Goal: Navigation & Orientation: Find specific page/section

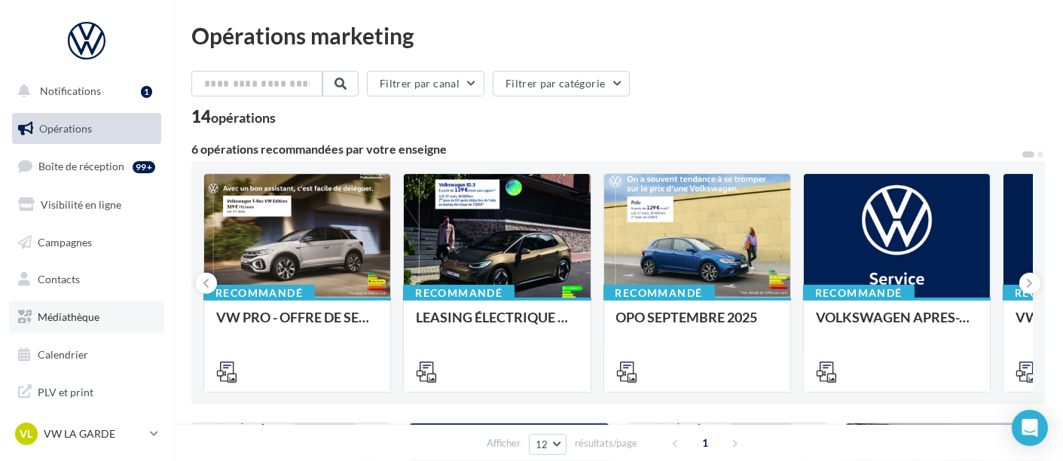
click at [72, 327] on link "Médiathèque" at bounding box center [86, 317] width 155 height 32
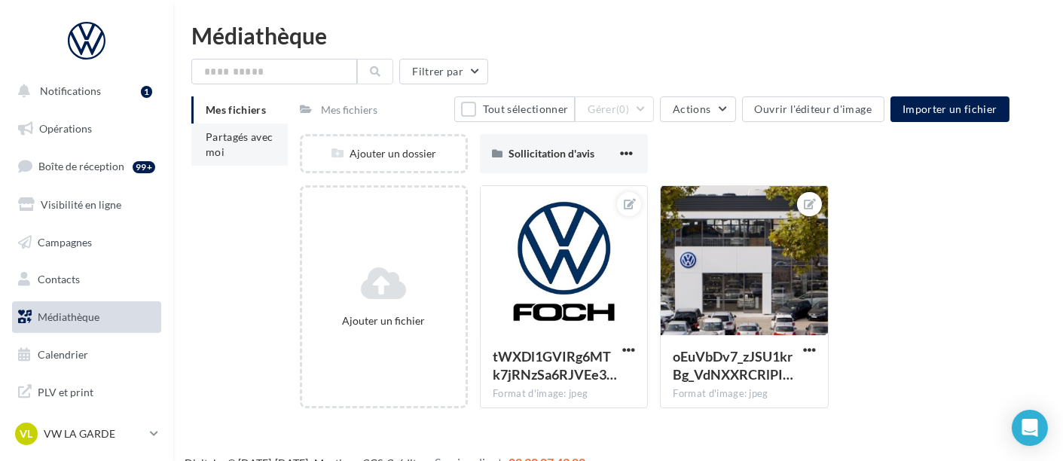
click at [218, 162] on li "Partagés avec moi" at bounding box center [239, 145] width 96 height 42
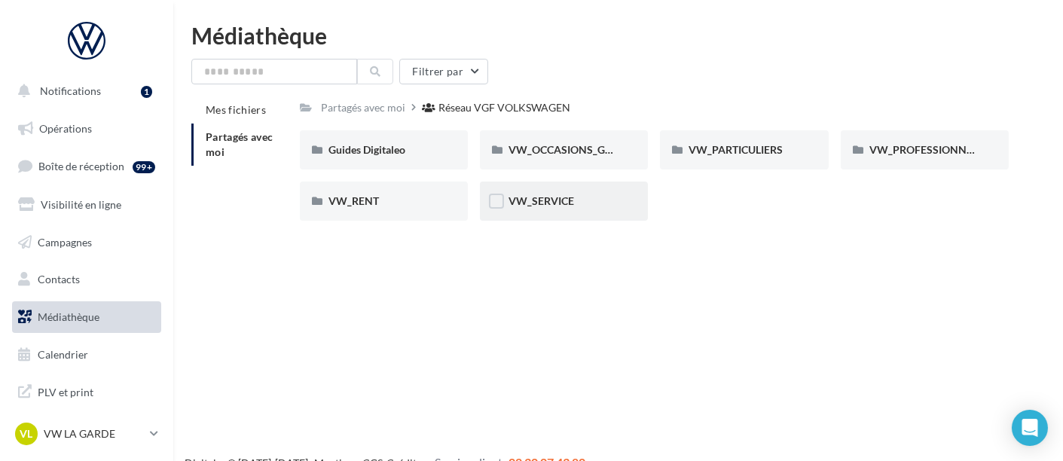
click at [588, 201] on div "VW_SERVICE" at bounding box center [564, 201] width 111 height 15
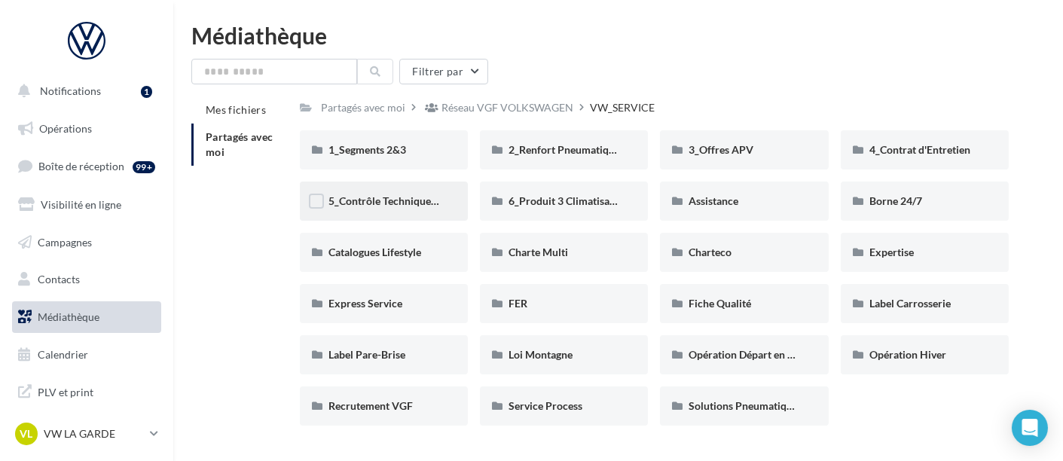
click at [423, 210] on div "5_Contrôle Technique offert" at bounding box center [384, 201] width 168 height 39
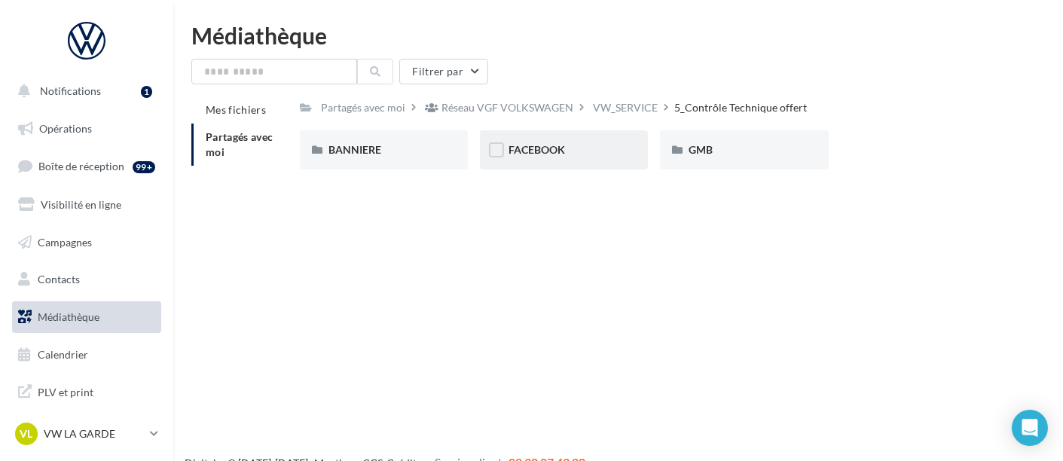
click at [567, 154] on div "FACEBOOK" at bounding box center [564, 149] width 111 height 15
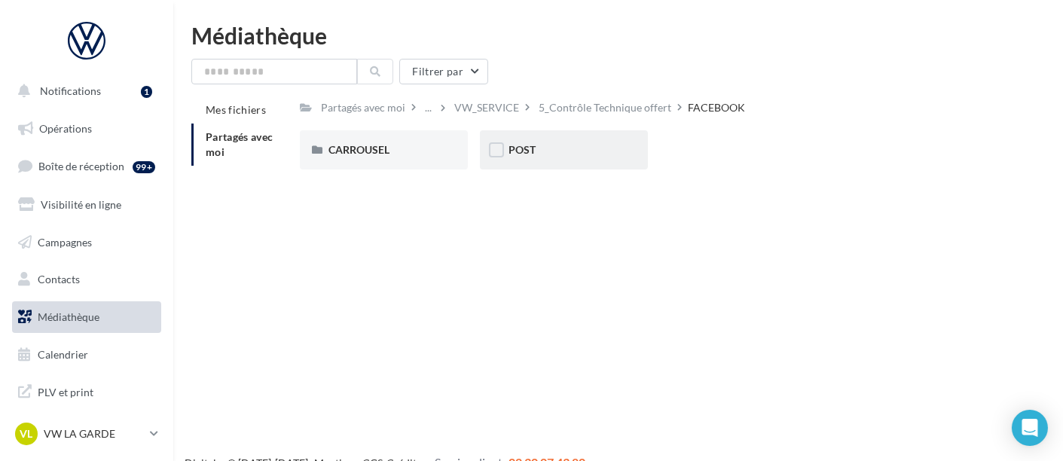
click at [558, 151] on div "POST" at bounding box center [564, 149] width 111 height 15
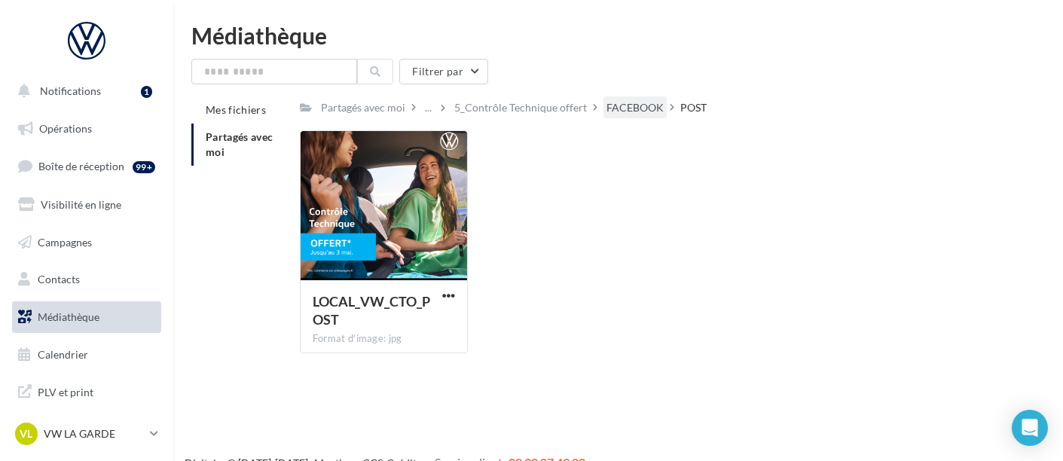
click at [604, 111] on div "FACEBOOK" at bounding box center [635, 107] width 63 height 22
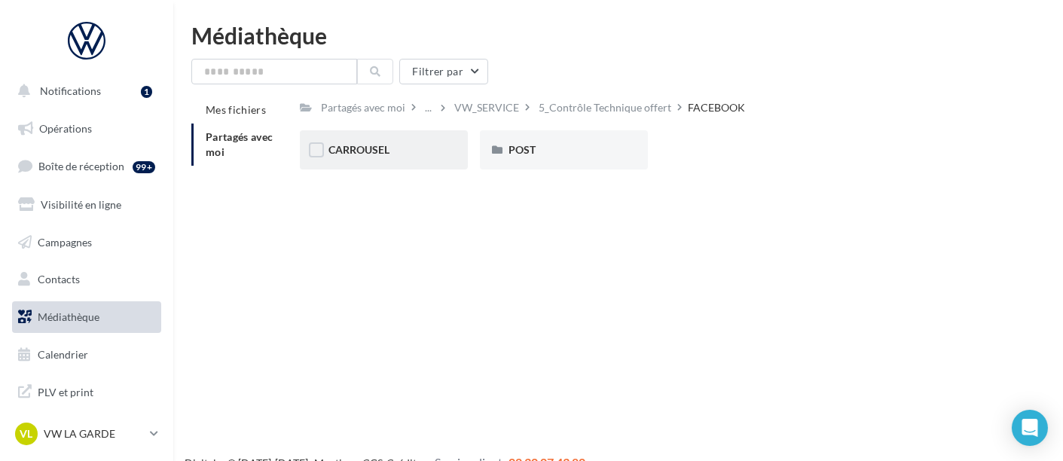
click at [370, 143] on div "CARROUSEL" at bounding box center [384, 149] width 111 height 15
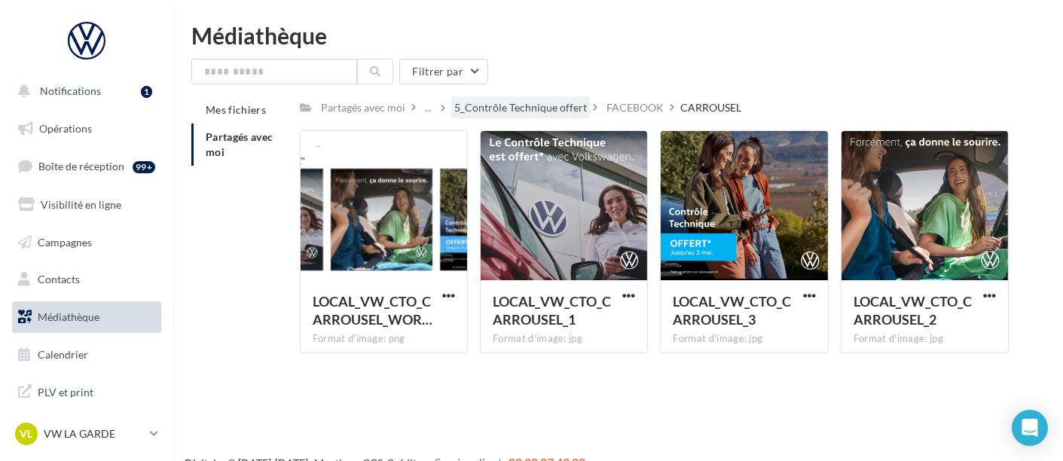
click at [506, 98] on div "5_Contrôle Technique offert" at bounding box center [520, 107] width 139 height 22
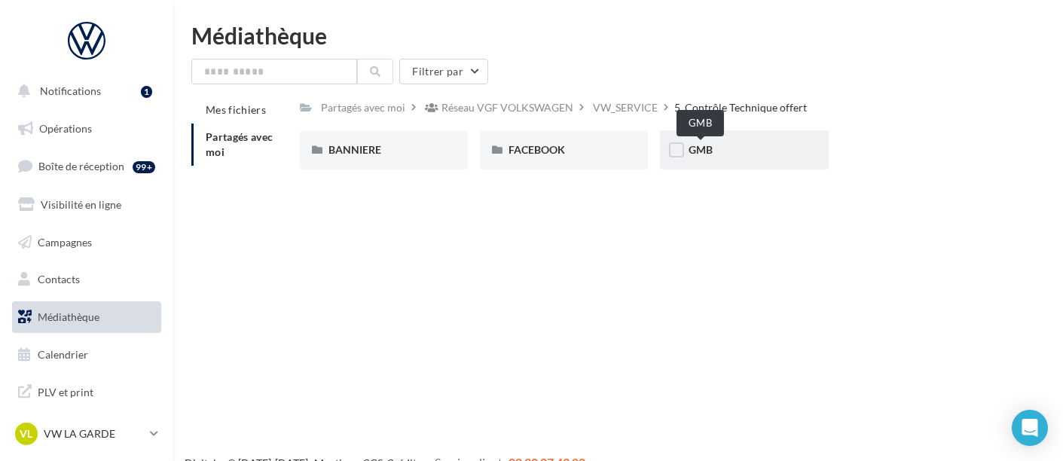
click at [707, 143] on span "GMB" at bounding box center [701, 149] width 24 height 13
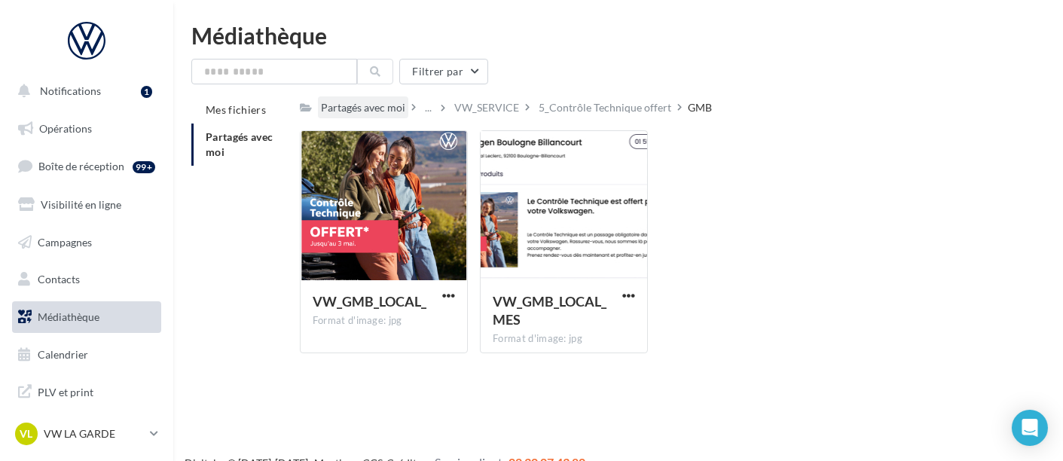
click at [378, 115] on div "Partagés avec moi" at bounding box center [363, 107] width 84 height 15
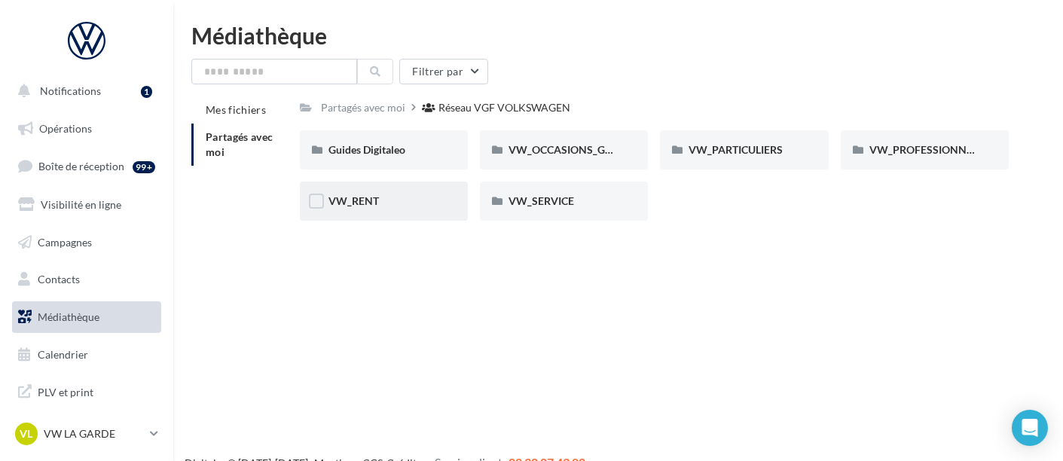
click at [407, 200] on div "VW_RENT" at bounding box center [384, 201] width 111 height 15
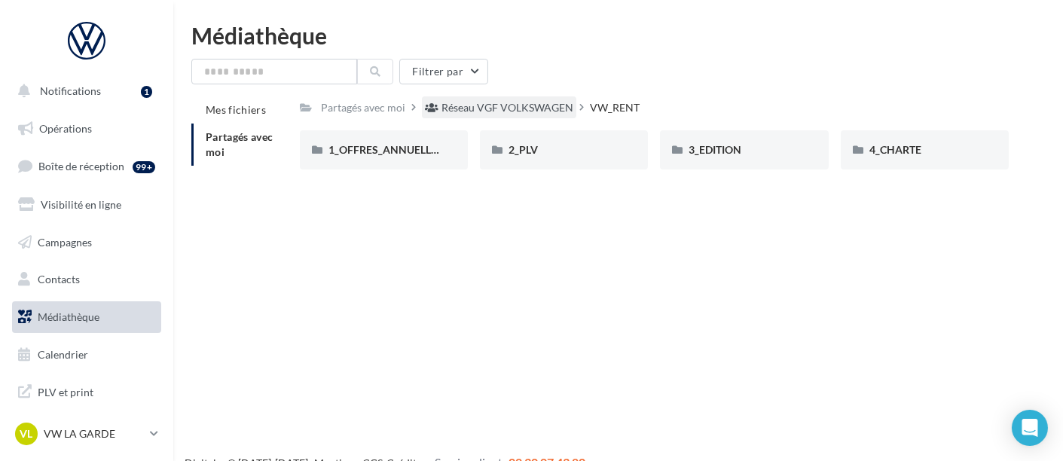
click at [527, 111] on div "Réseau VGF VOLKSWAGEN" at bounding box center [508, 107] width 132 height 15
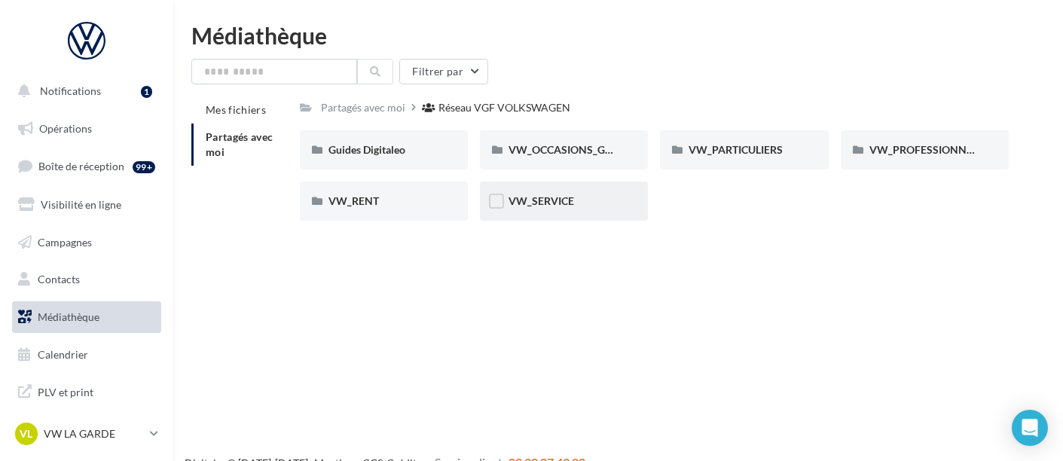
click at [557, 214] on div "VW_SERVICE" at bounding box center [564, 201] width 168 height 39
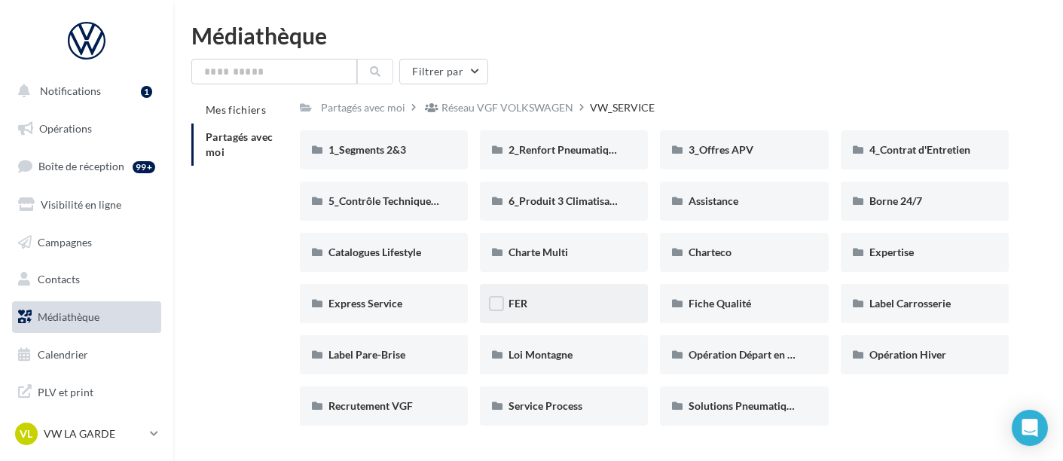
scroll to position [41, 0]
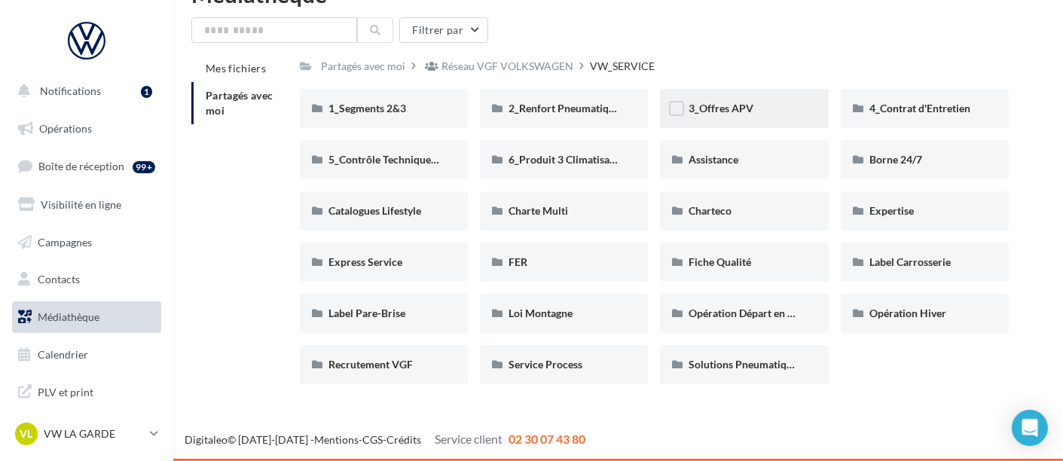
click at [753, 105] on div "3_Offres APV" at bounding box center [744, 108] width 111 height 15
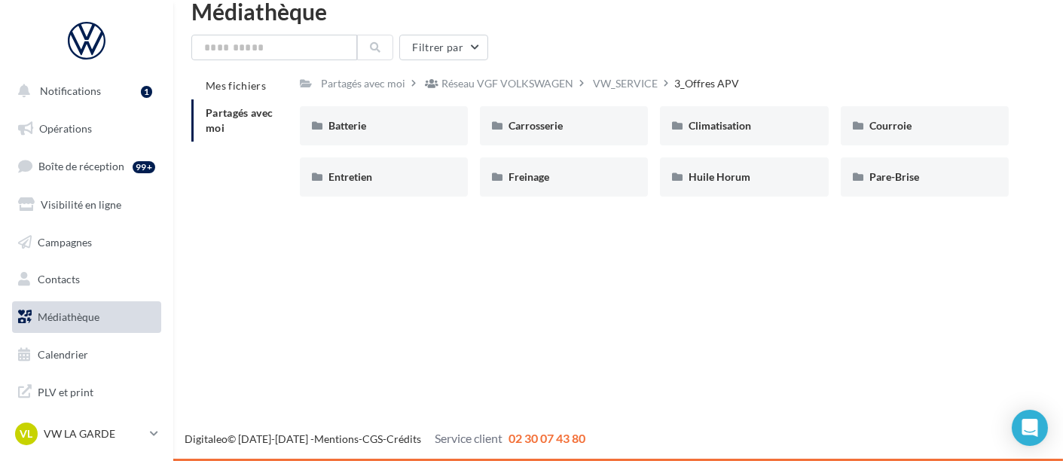
scroll to position [23, 0]
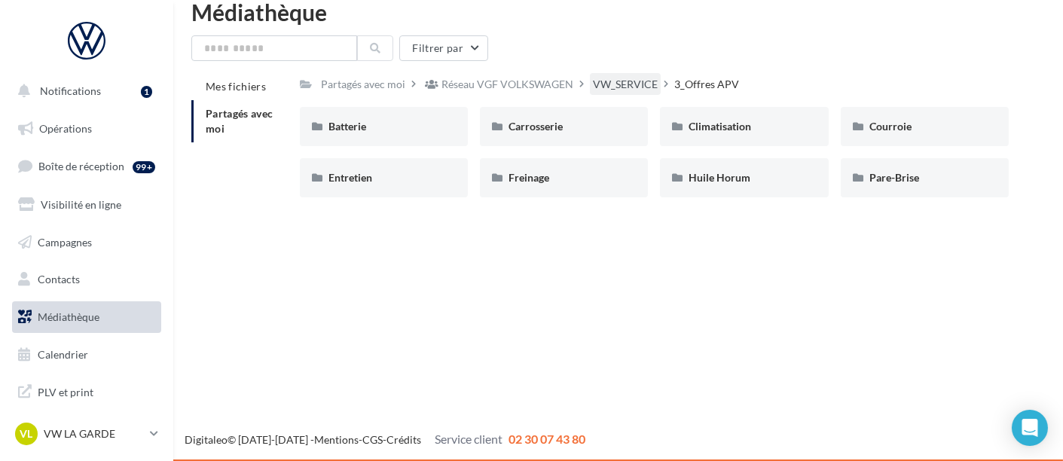
click at [639, 76] on div "VW_SERVICE" at bounding box center [625, 84] width 71 height 22
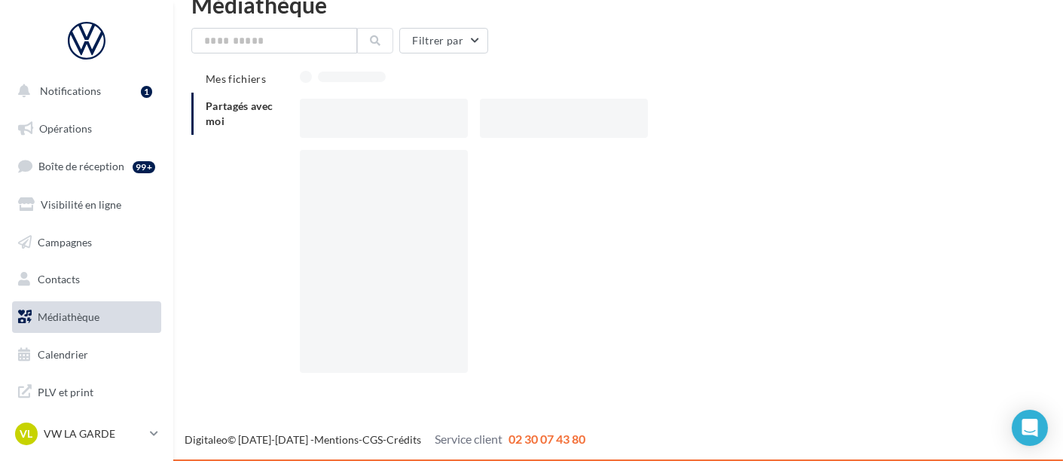
scroll to position [41, 0]
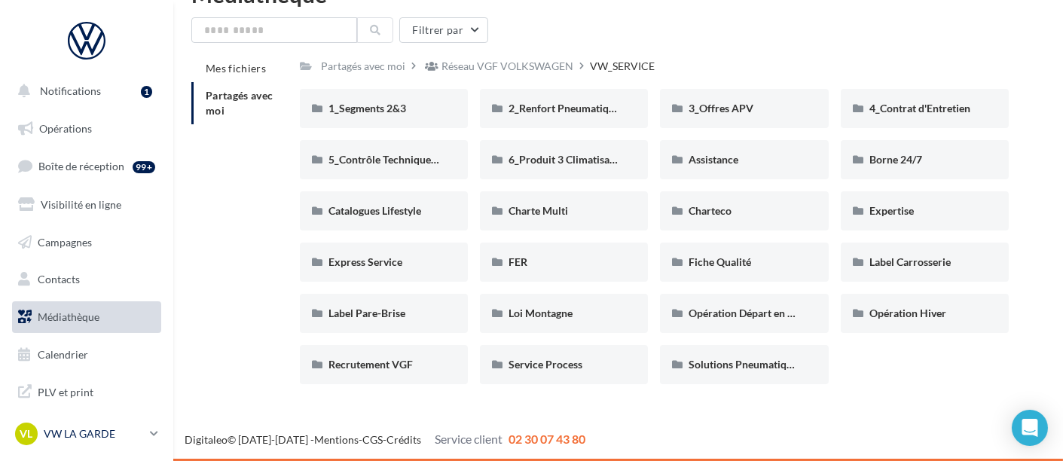
click at [55, 433] on p "VW LA GARDE" at bounding box center [94, 433] width 100 height 15
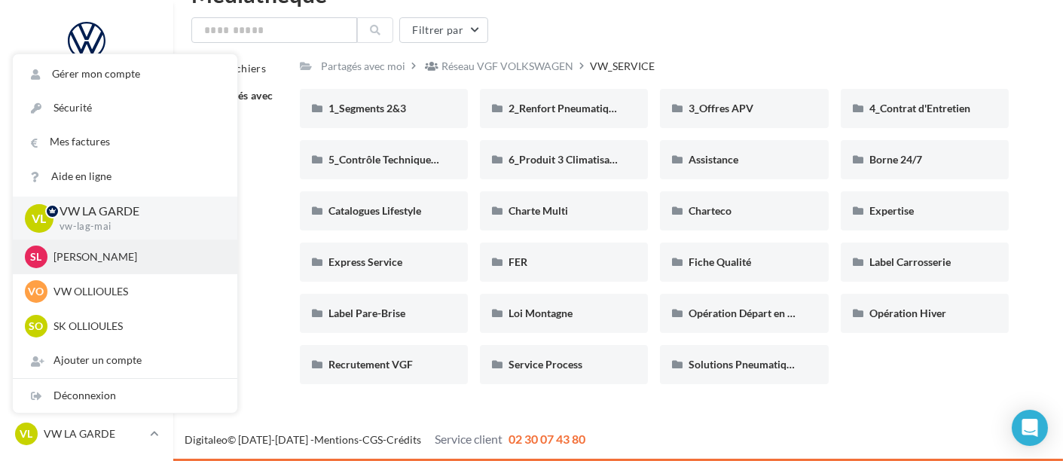
click at [107, 271] on div "SL [PERSON_NAME] sk-laga-mai" at bounding box center [125, 257] width 225 height 35
click at [94, 264] on p "[PERSON_NAME]" at bounding box center [136, 256] width 166 height 15
